Goal: Information Seeking & Learning: Learn about a topic

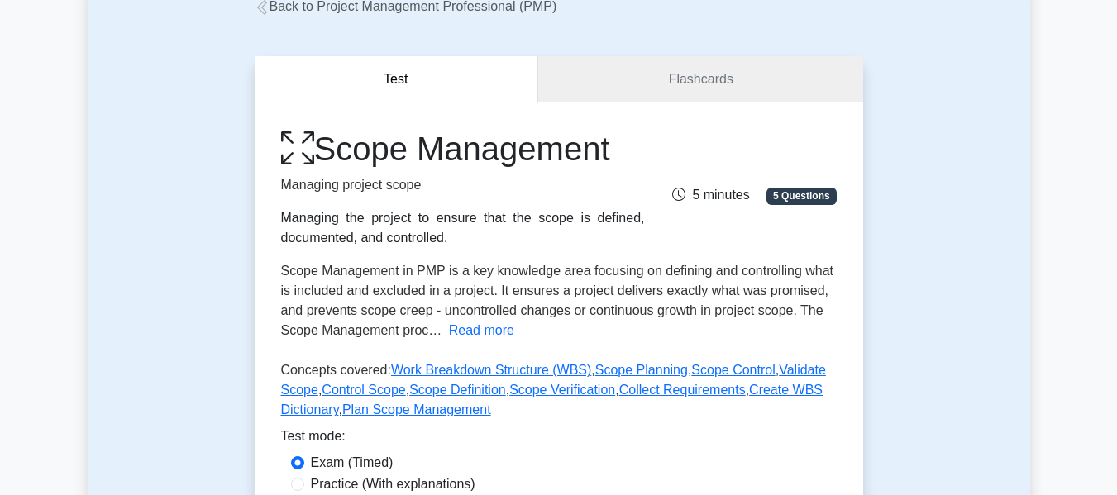
scroll to position [115, 0]
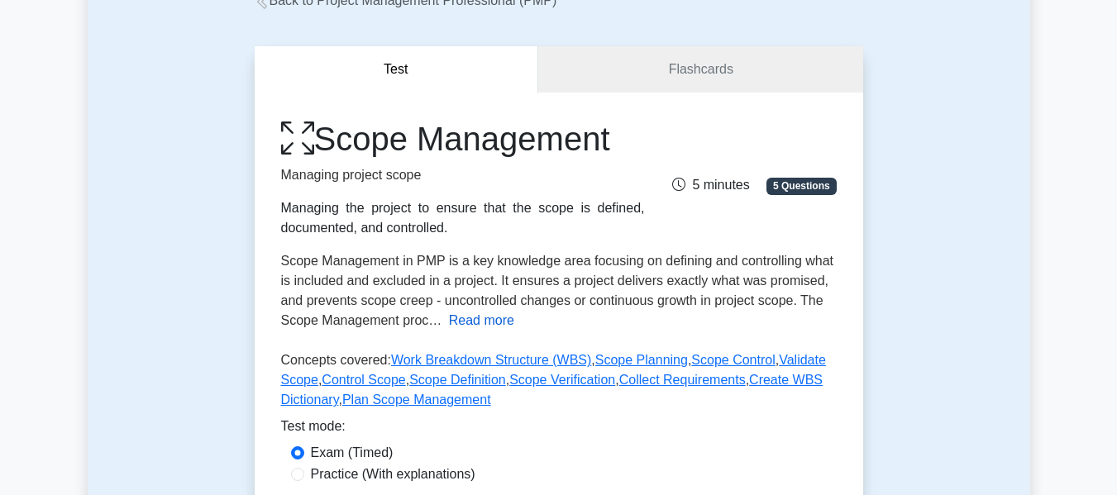
click at [461, 322] on button "Read more" at bounding box center [481, 321] width 65 height 20
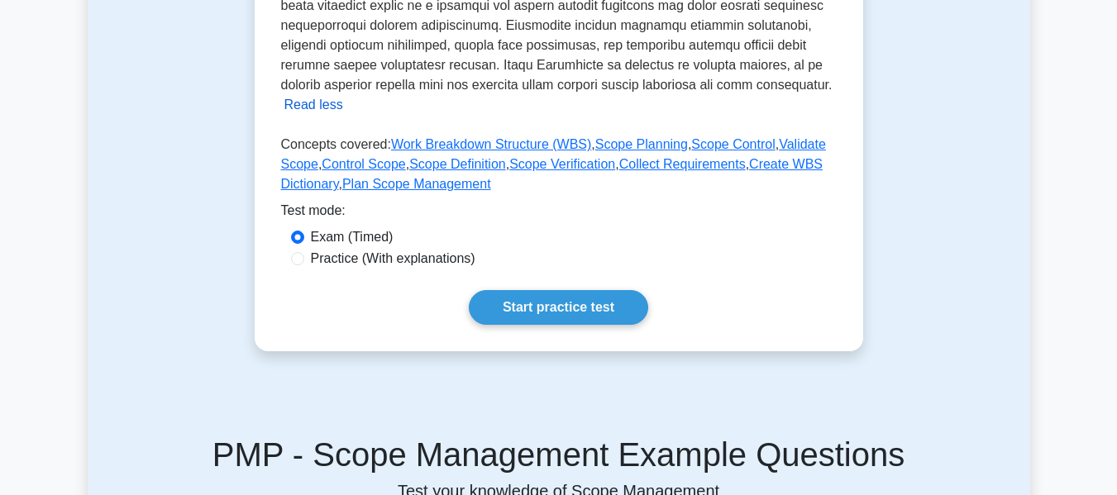
scroll to position [688, 0]
click at [545, 289] on link "Start practice test" at bounding box center [558, 306] width 179 height 35
click at [345, 248] on label "Practice (With explanations)" at bounding box center [393, 258] width 164 height 20
click at [304, 251] on input "Practice (With explanations)" at bounding box center [297, 257] width 13 height 13
radio input "true"
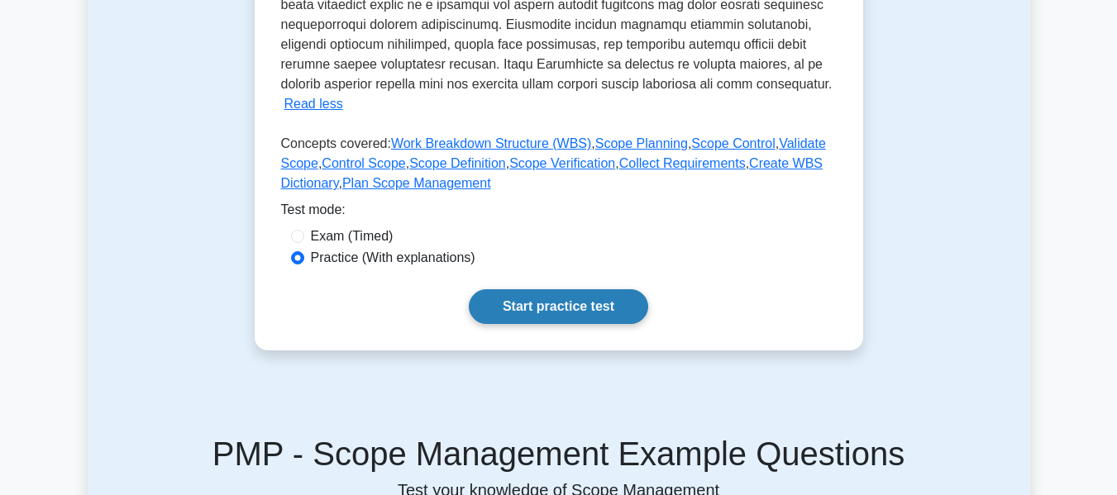
click at [548, 291] on link "Start practice test" at bounding box center [558, 306] width 179 height 35
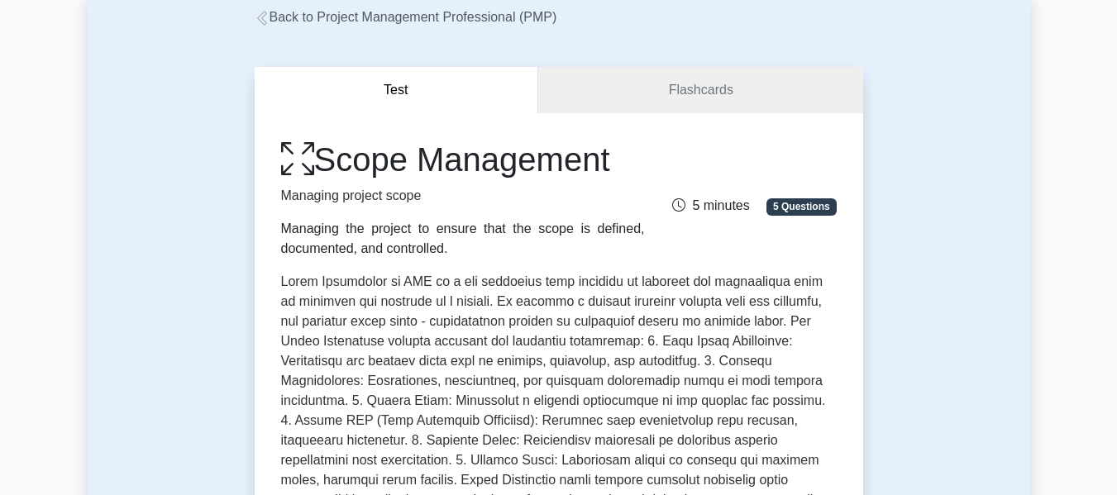
scroll to position [0, 0]
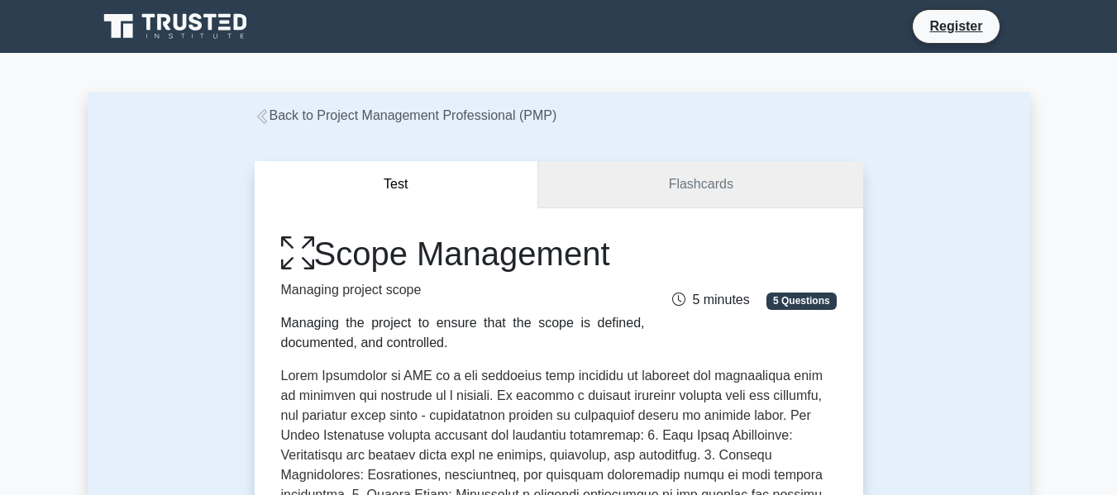
click at [689, 188] on link "Flashcards" at bounding box center [700, 184] width 324 height 47
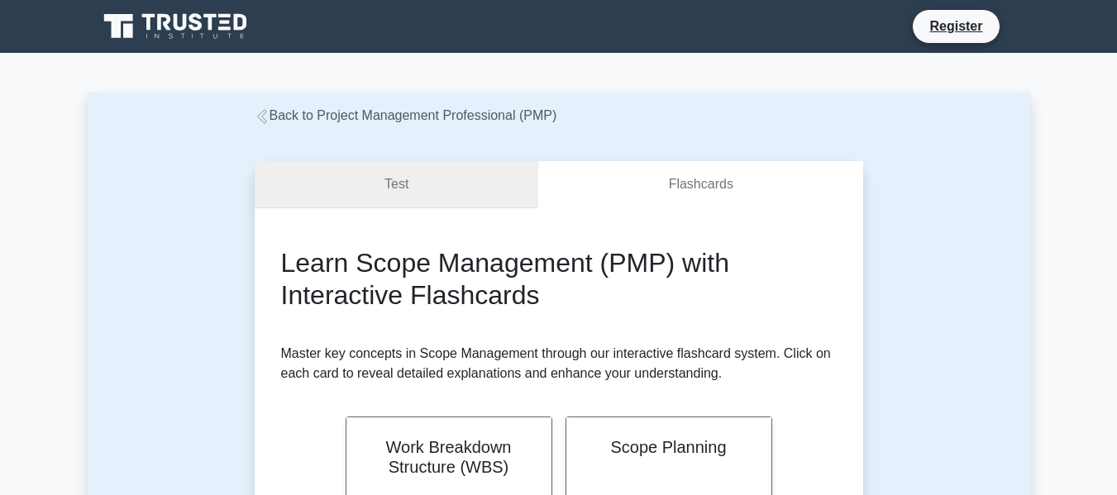
click at [390, 179] on link "Test" at bounding box center [397, 184] width 284 height 47
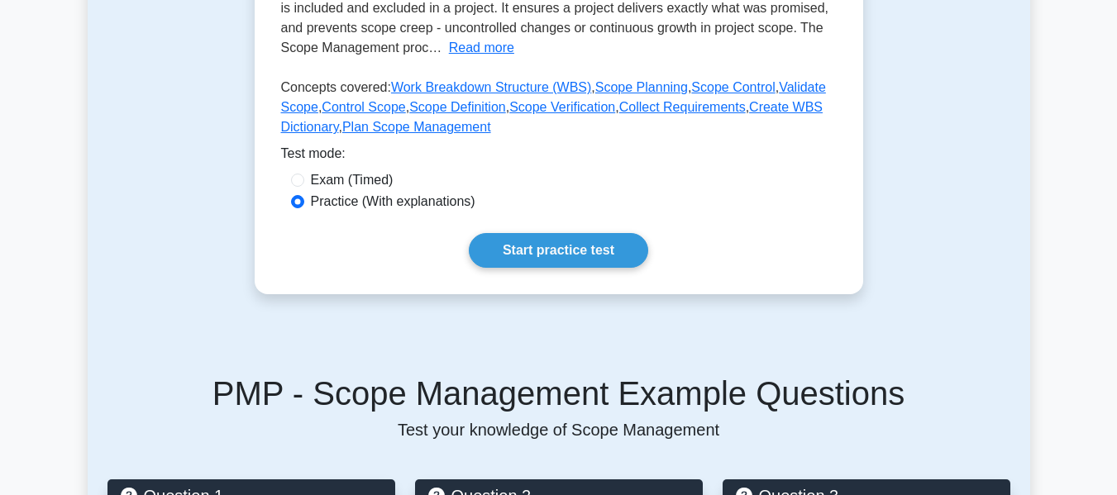
scroll to position [382, 0]
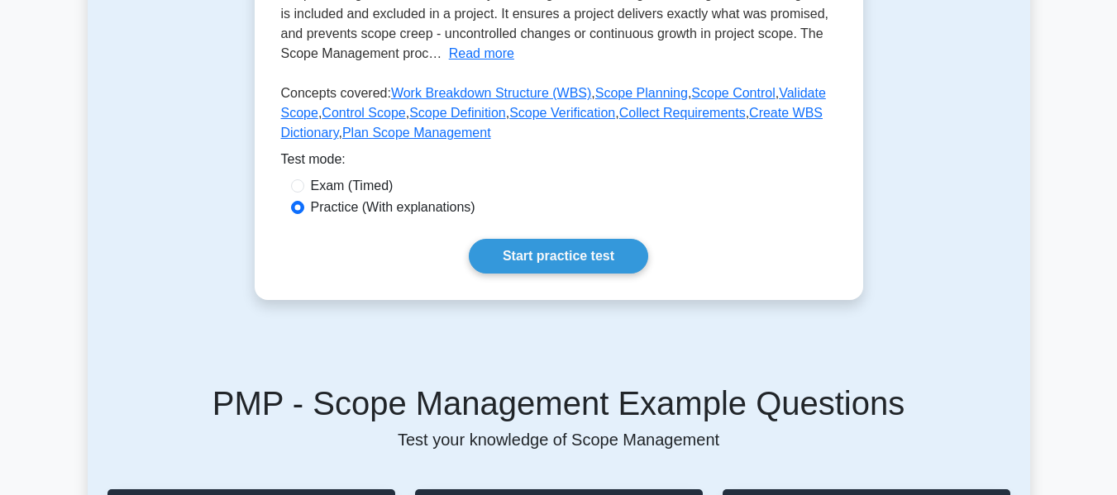
click at [360, 179] on label "Exam (Timed)" at bounding box center [352, 186] width 83 height 20
click at [304, 179] on input "Exam (Timed)" at bounding box center [297, 185] width 13 height 13
radio input "true"
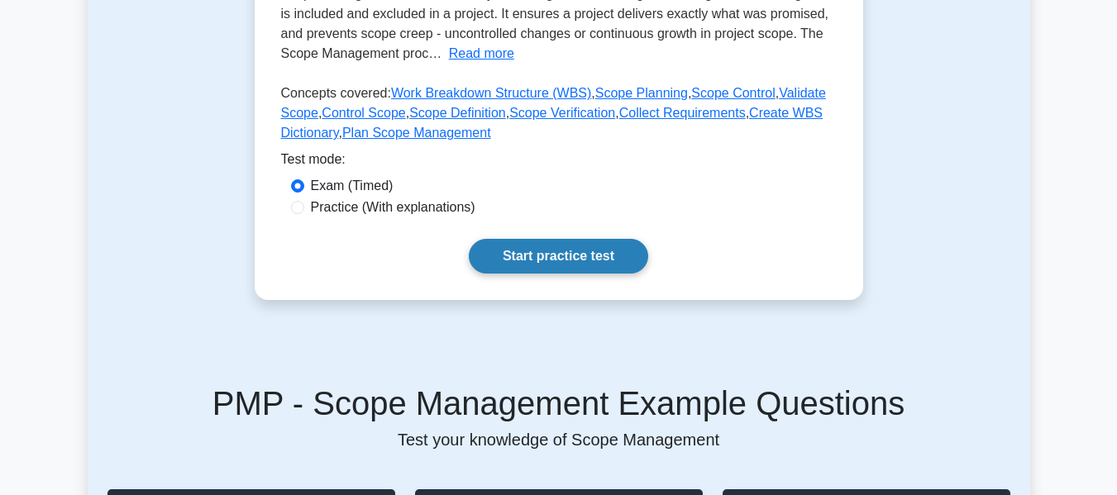
click at [531, 241] on link "Start practice test" at bounding box center [558, 256] width 179 height 35
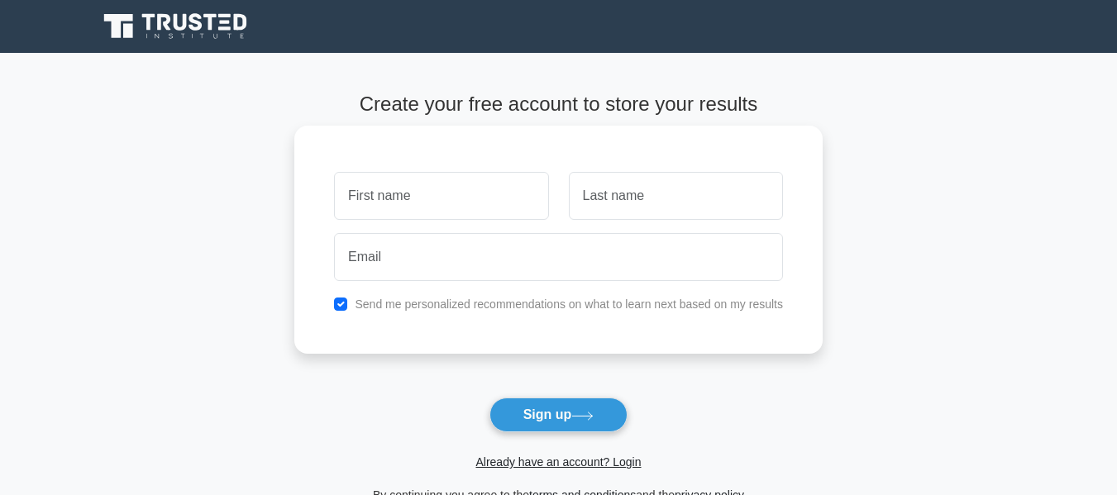
click at [460, 200] on input "text" at bounding box center [441, 196] width 214 height 48
type input "[PERSON_NAME]"
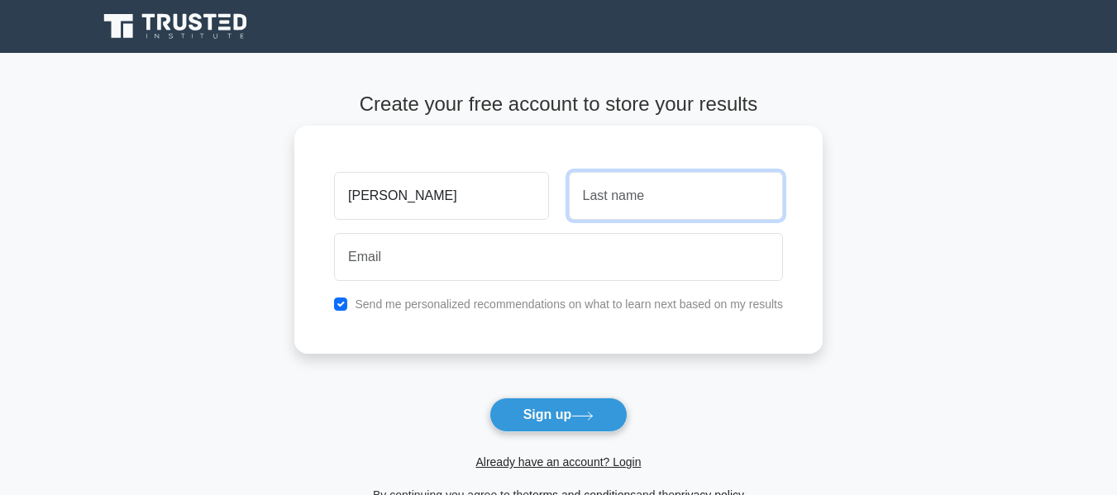
click at [608, 193] on input "text" at bounding box center [676, 196] width 214 height 48
type input "Strickland"
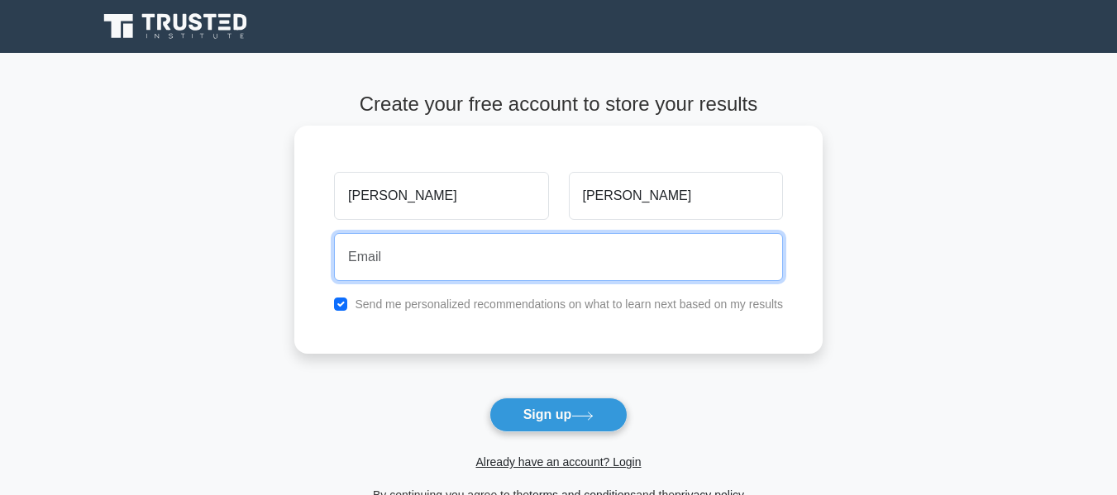
click at [571, 265] on input "email" at bounding box center [558, 257] width 449 height 48
type input "macstr8731@student.iss.k12.nc.us"
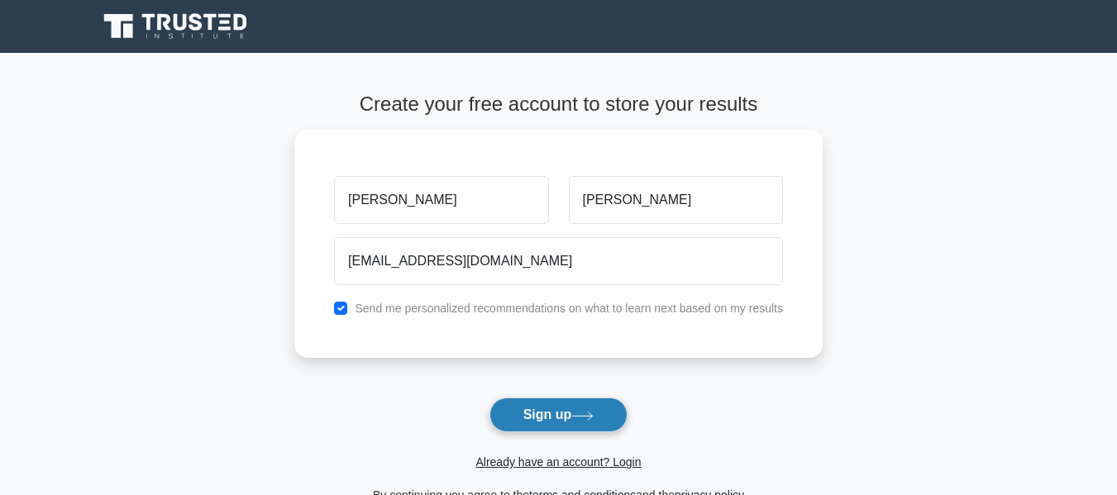
click at [544, 409] on button "Sign up" at bounding box center [558, 415] width 139 height 35
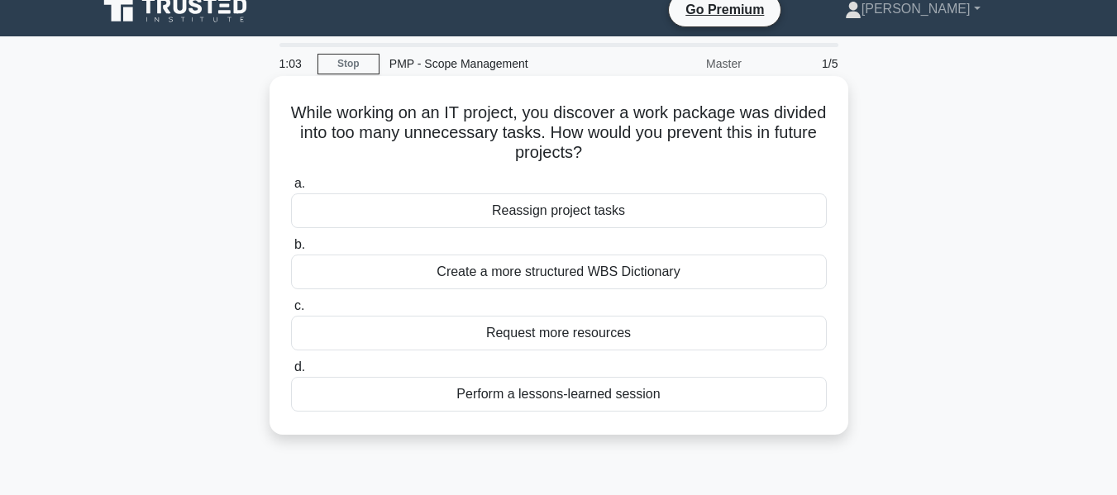
scroll to position [16, 0]
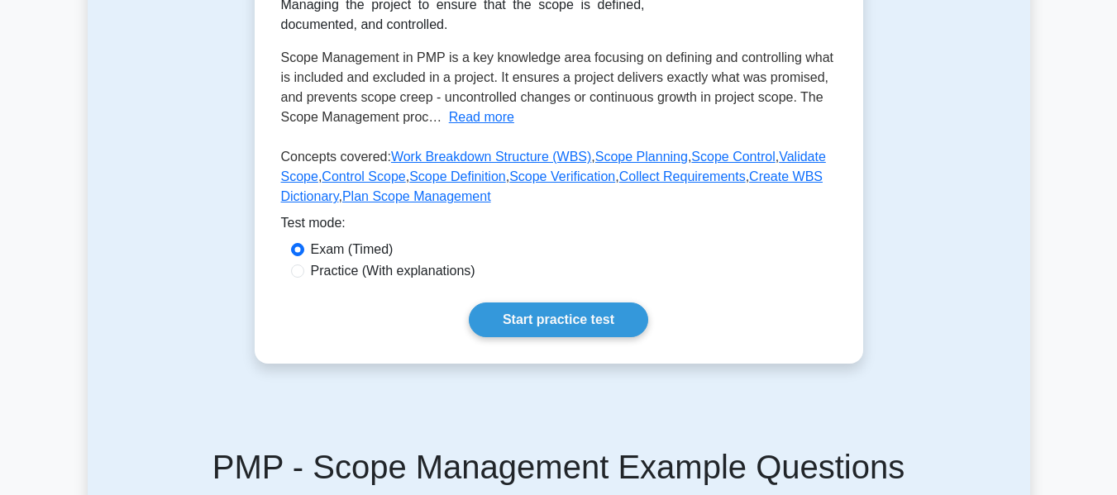
scroll to position [320, 0]
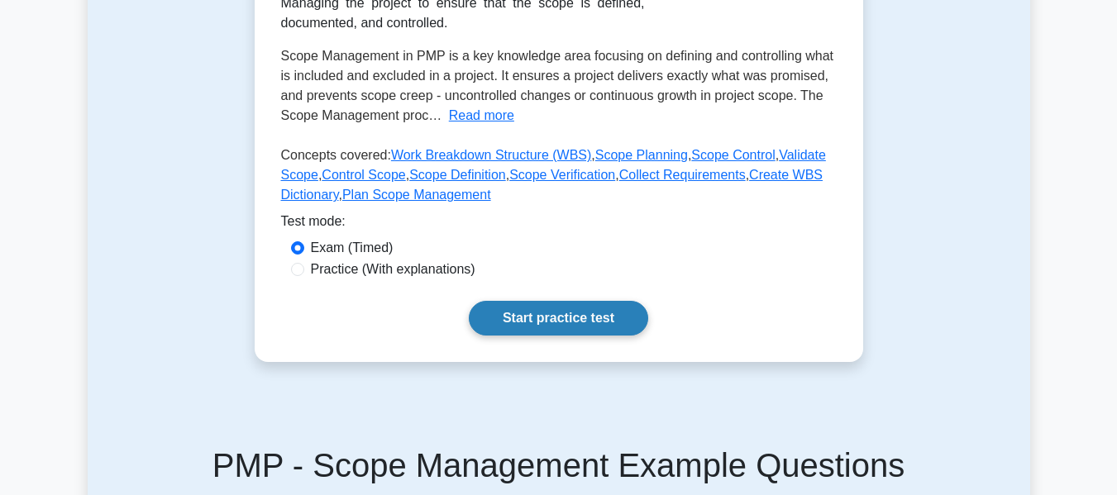
click at [528, 324] on link "Start practice test" at bounding box center [558, 318] width 179 height 35
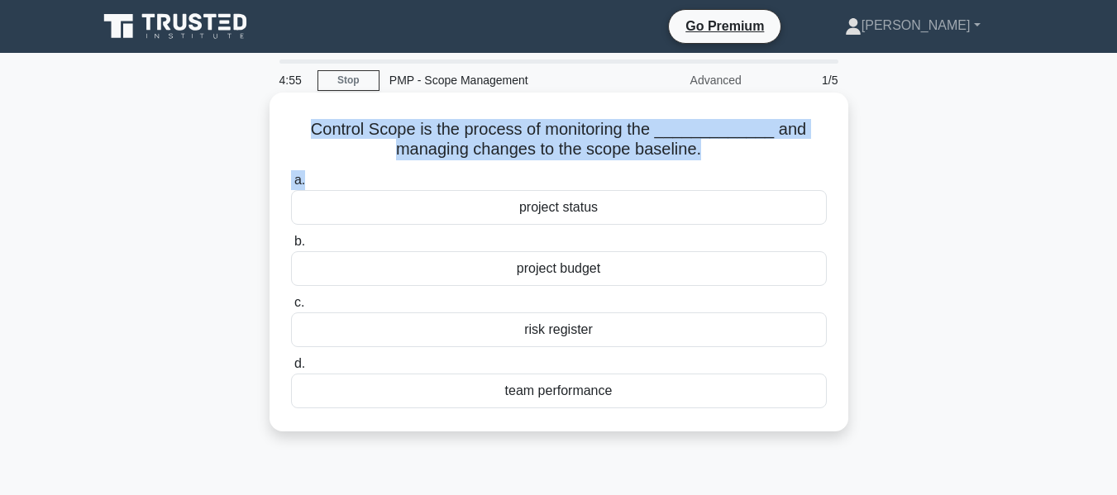
drag, startPoint x: 318, startPoint y: 128, endPoint x: 703, endPoint y: 169, distance: 387.3
click at [703, 169] on div "Control Scope is the process of monitoring the _____________ and managing chang…" at bounding box center [558, 262] width 565 height 326
copy div "Control Scope is the process of monitoring the _____________ and managing chang…"
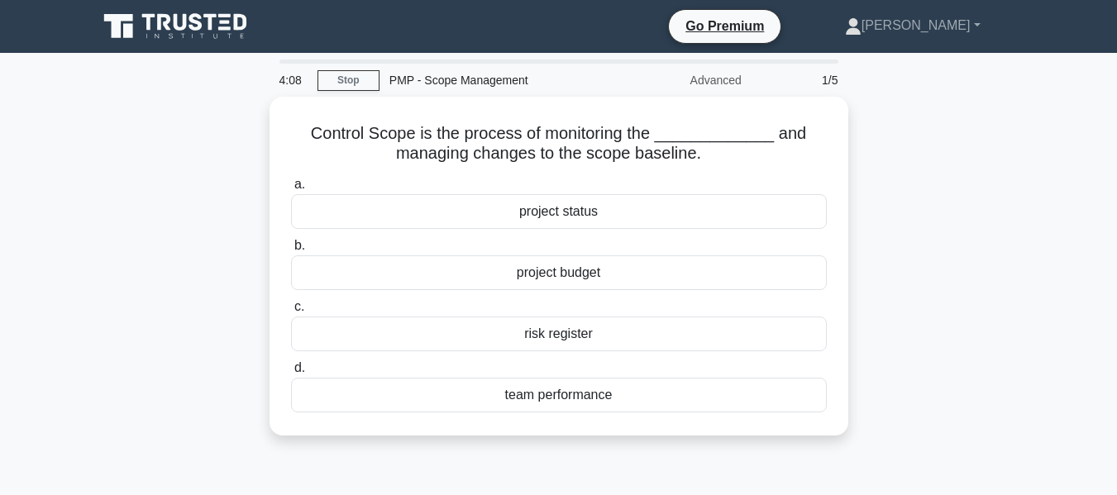
click at [924, 226] on div "Control Scope is the process of monitoring the _____________ and managing chang…" at bounding box center [559, 276] width 942 height 359
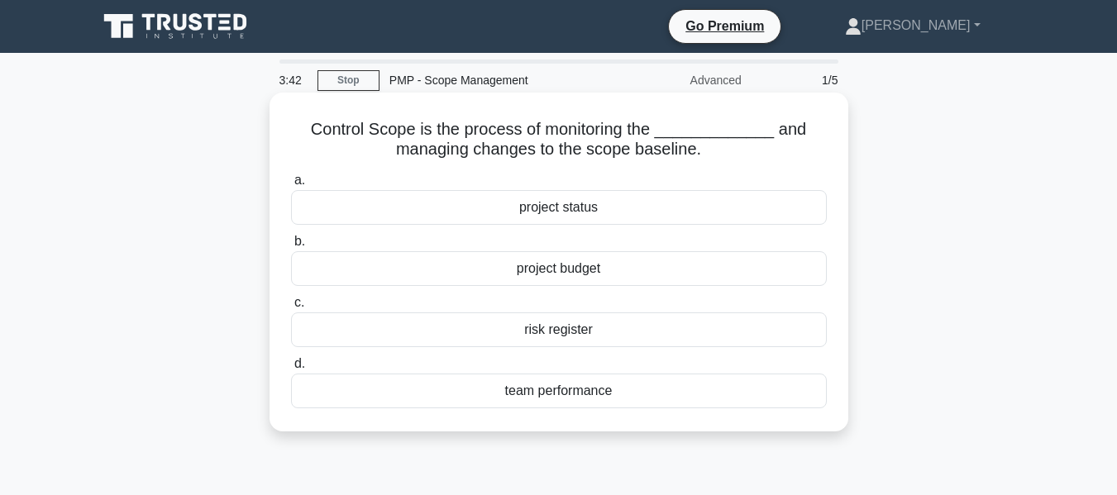
click at [607, 283] on div "project budget" at bounding box center [559, 268] width 536 height 35
click at [291, 247] on input "b. project budget" at bounding box center [291, 241] width 0 height 11
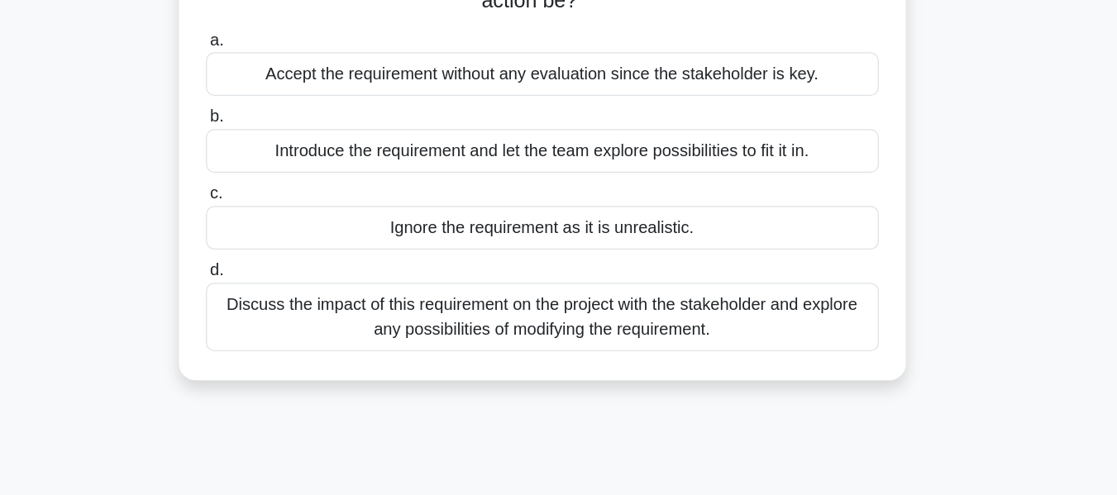
scroll to position [108, 0]
click at [623, 348] on div "Discuss the impact of this requirement on the project with the stakeholder and …" at bounding box center [559, 352] width 536 height 55
click at [291, 321] on input "d. Discuss the impact of this requirement on the project with the stakeholder a…" at bounding box center [291, 315] width 0 height 11
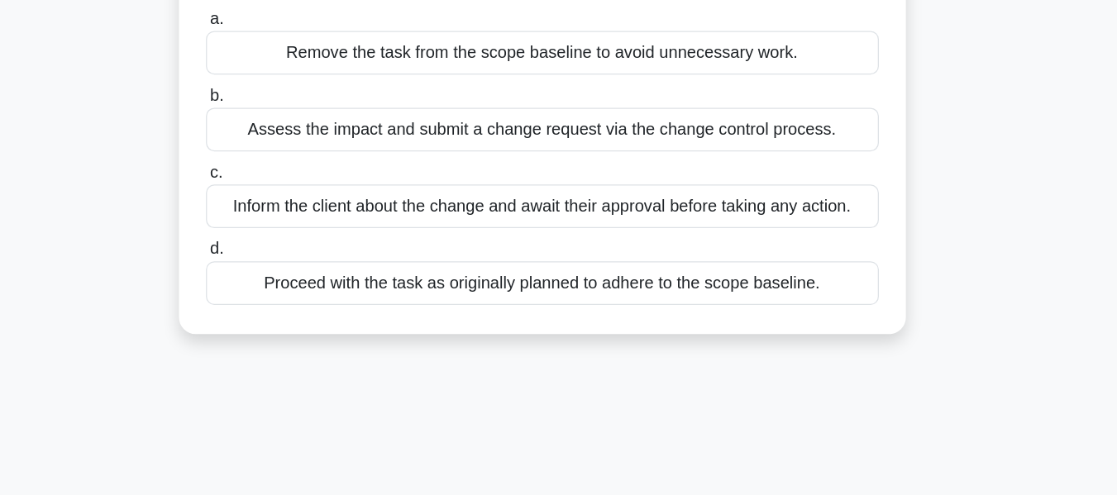
scroll to position [0, 0]
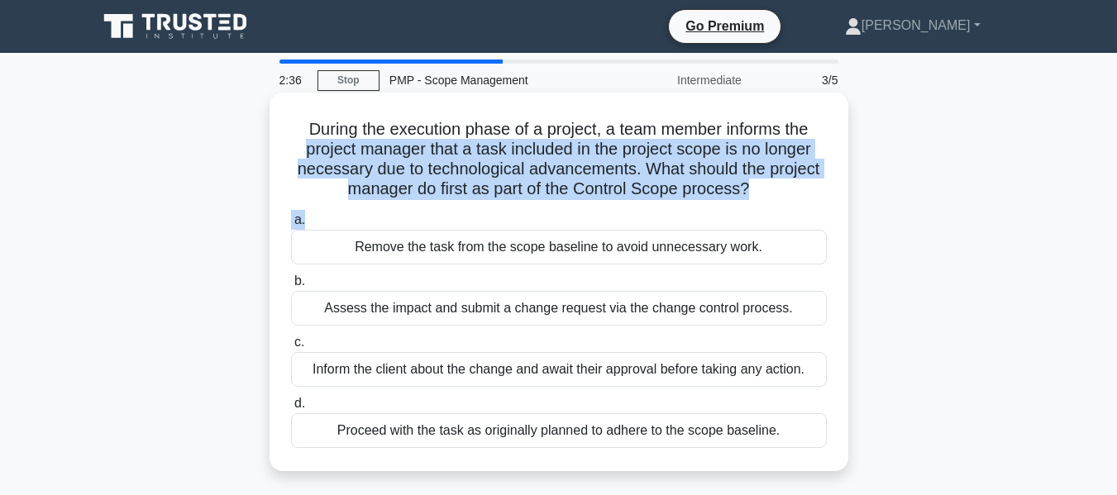
drag, startPoint x: 297, startPoint y: 140, endPoint x: 705, endPoint y: 226, distance: 417.4
click at [705, 226] on div "During the execution phase of a project, a team member informs the project mana…" at bounding box center [558, 281] width 565 height 365
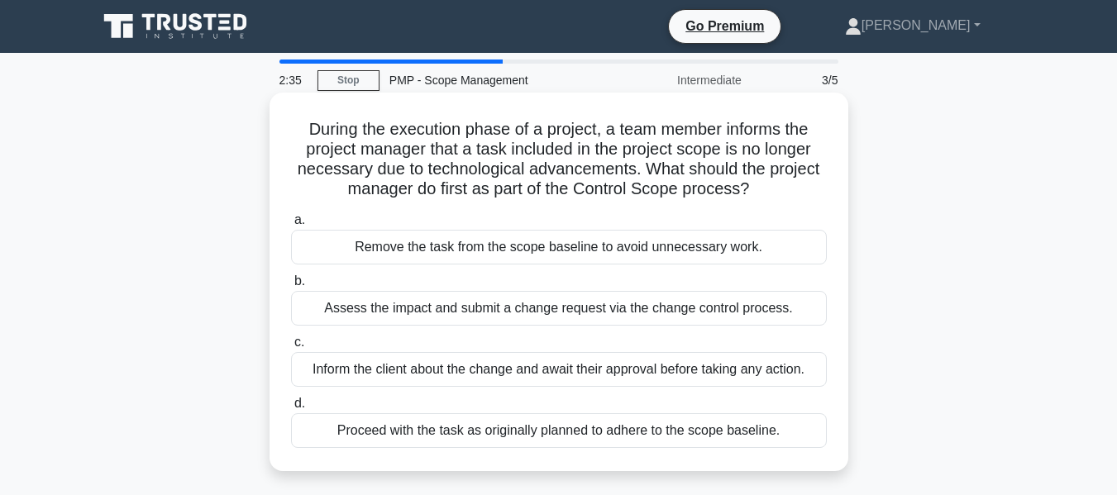
click at [479, 99] on div "During the execution phase of a project, a team member informs the project mana…" at bounding box center [558, 281] width 565 height 365
drag, startPoint x: 305, startPoint y: 123, endPoint x: 815, endPoint y: 185, distance: 513.7
click at [815, 185] on h5 "During the execution phase of a project, a team member informs the project mana…" at bounding box center [558, 159] width 539 height 81
copy h5 "During the execution phase of a project, a team member informs the project mana…"
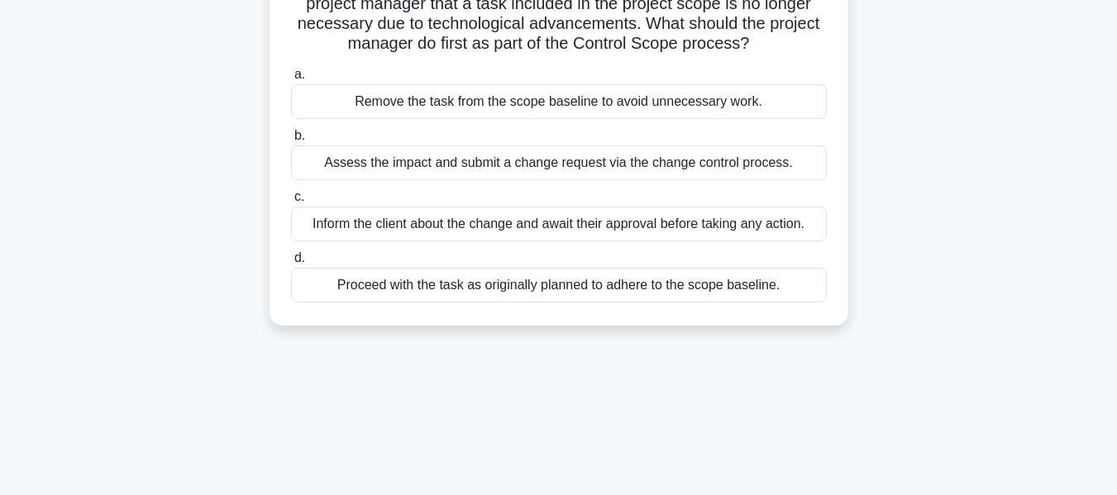
scroll to position [150, 0]
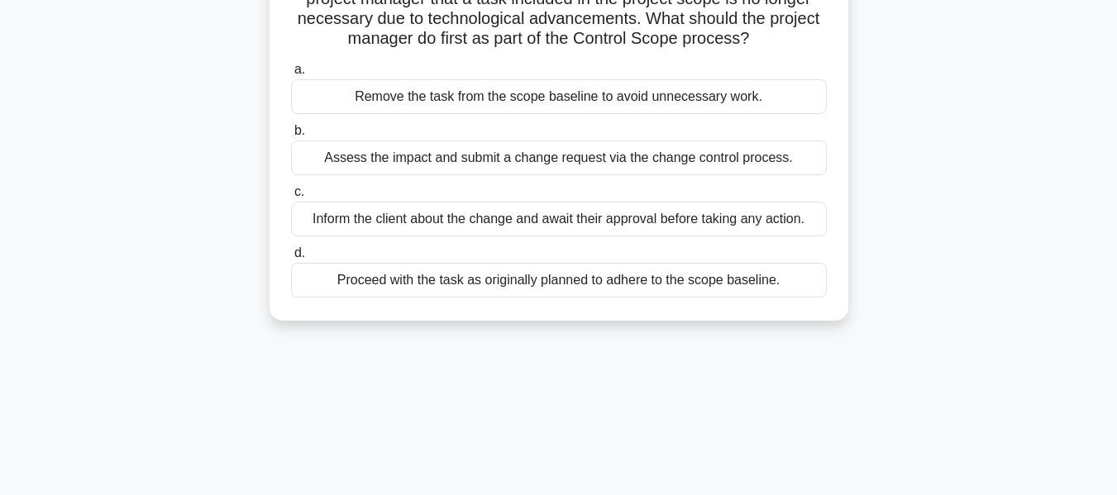
click at [493, 223] on div "Inform the client about the change and await their approval before taking any a…" at bounding box center [559, 219] width 536 height 35
click at [291, 198] on input "c. Inform the client about the change and await their approval before taking an…" at bounding box center [291, 192] width 0 height 11
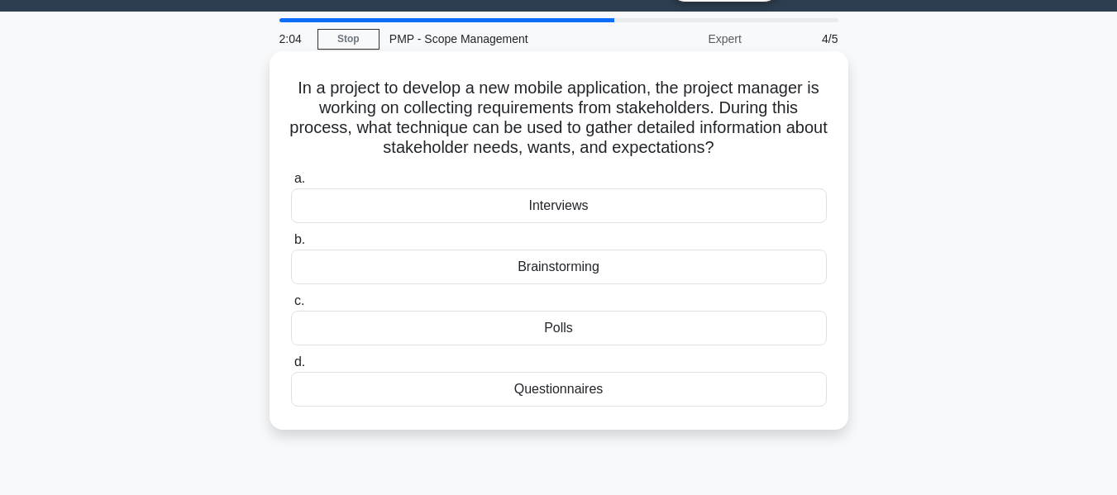
scroll to position [42, 0]
drag, startPoint x: 292, startPoint y: 89, endPoint x: 783, endPoint y: 157, distance: 496.4
click at [783, 157] on h5 "In a project to develop a new mobile application, the project manager is workin…" at bounding box center [558, 117] width 539 height 81
copy h5 "In a project to develop a new mobile application, the project manager is workin…"
click at [555, 212] on div "Interviews" at bounding box center [559, 205] width 536 height 35
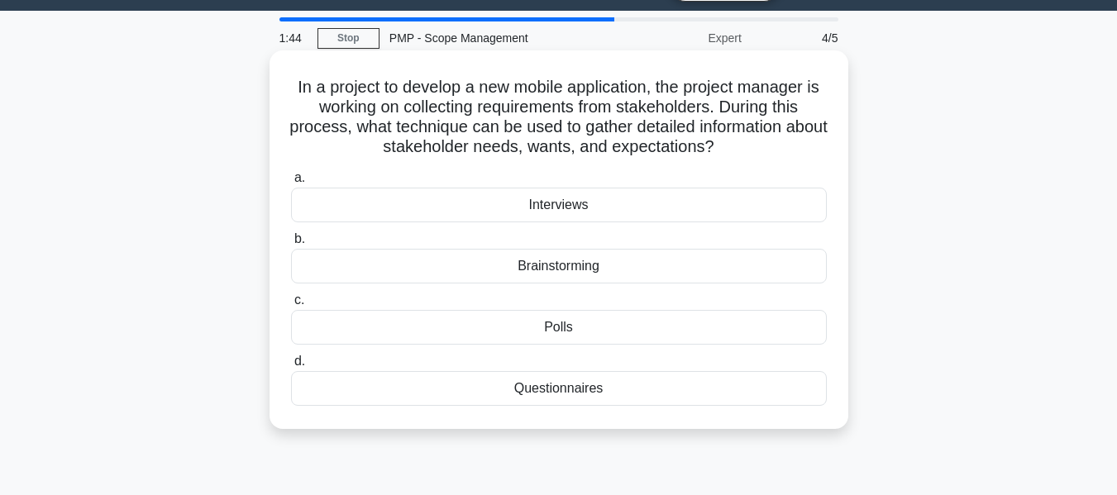
click at [291, 183] on input "a. Interviews" at bounding box center [291, 178] width 0 height 11
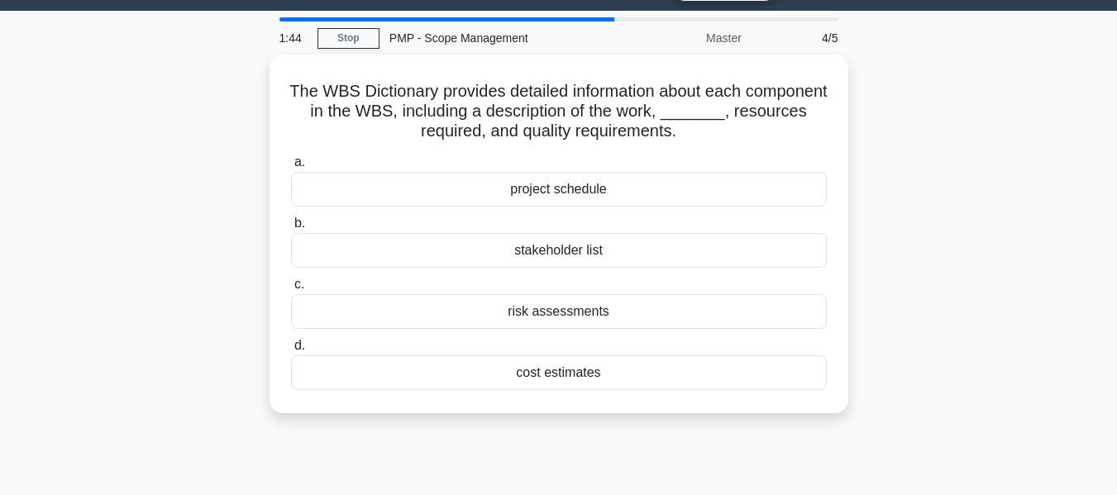
scroll to position [0, 0]
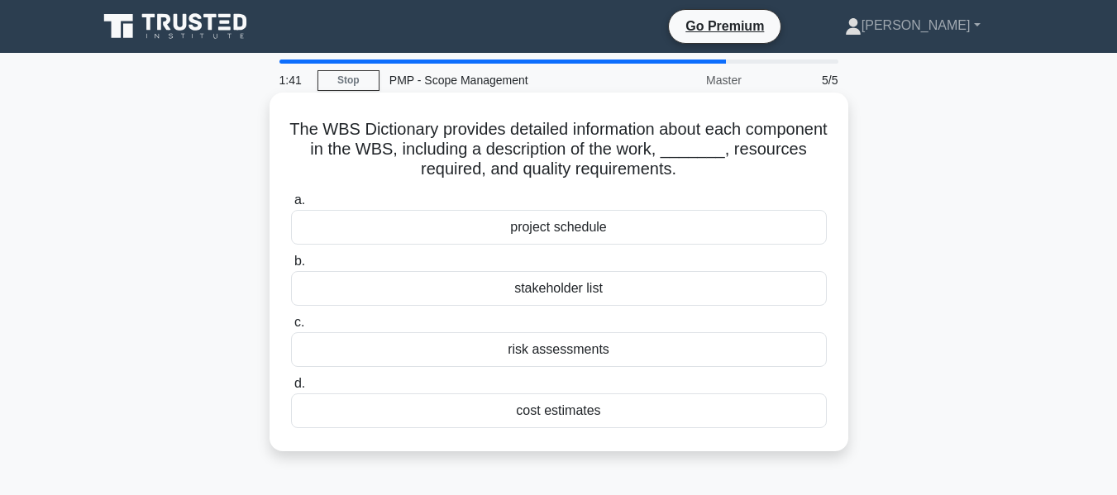
drag, startPoint x: 323, startPoint y: 117, endPoint x: 758, endPoint y: 183, distance: 439.7
click at [758, 183] on div "The WBS Dictionary provides detailed information about each component in the WB…" at bounding box center [558, 271] width 565 height 345
copy h5 "The WBS Dictionary provides detailed information about each component in the WB…"
click at [596, 416] on div "cost estimates" at bounding box center [559, 410] width 536 height 35
click at [291, 389] on input "d. cost estimates" at bounding box center [291, 384] width 0 height 11
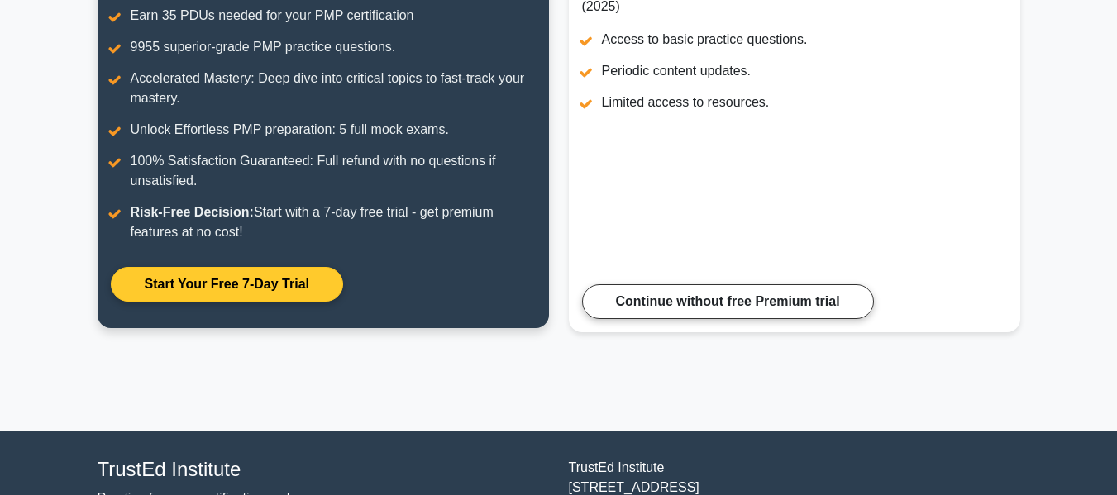
scroll to position [283, 0]
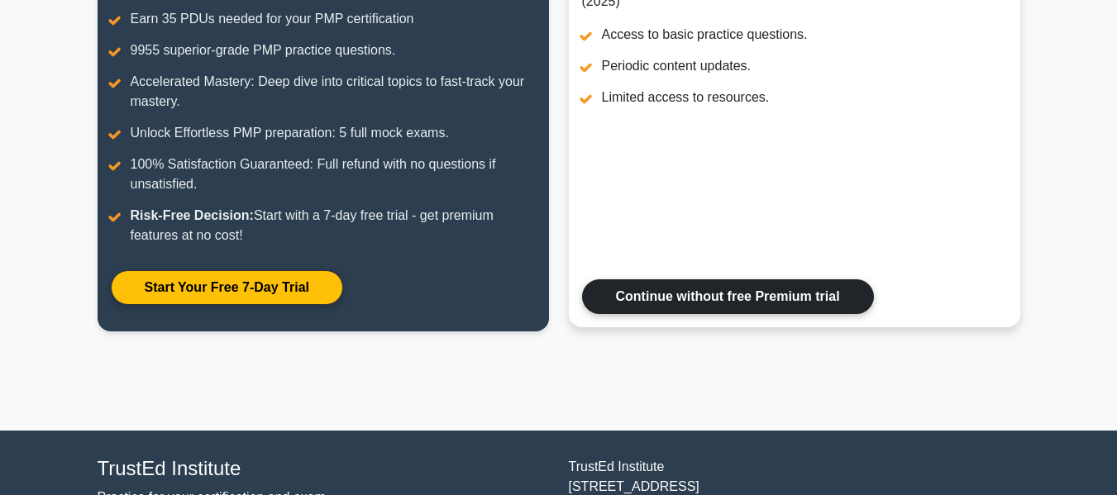
click at [716, 303] on link "Continue without free Premium trial" at bounding box center [728, 296] width 292 height 35
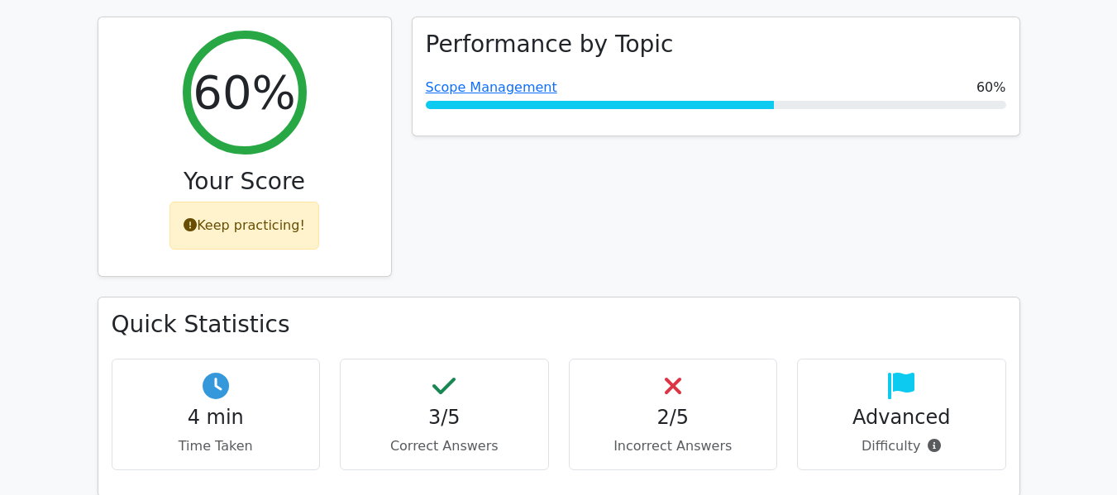
scroll to position [669, 0]
